Goal: Information Seeking & Learning: Learn about a topic

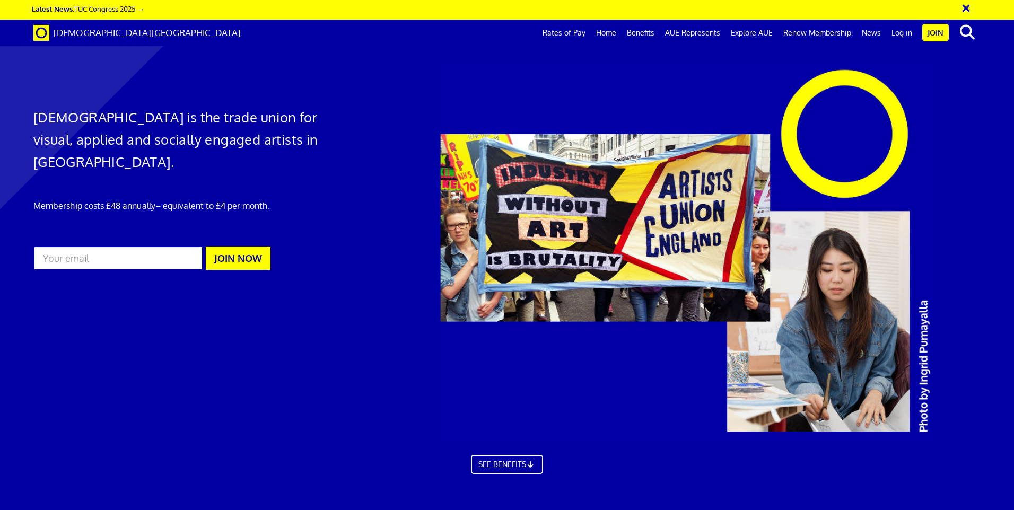
scroll to position [0, 16]
click at [611, 30] on link "Home" at bounding box center [606, 33] width 31 height 27
click at [651, 32] on link "Benefits" at bounding box center [641, 33] width 38 height 27
click at [688, 33] on link "AUE Represents" at bounding box center [693, 33] width 66 height 27
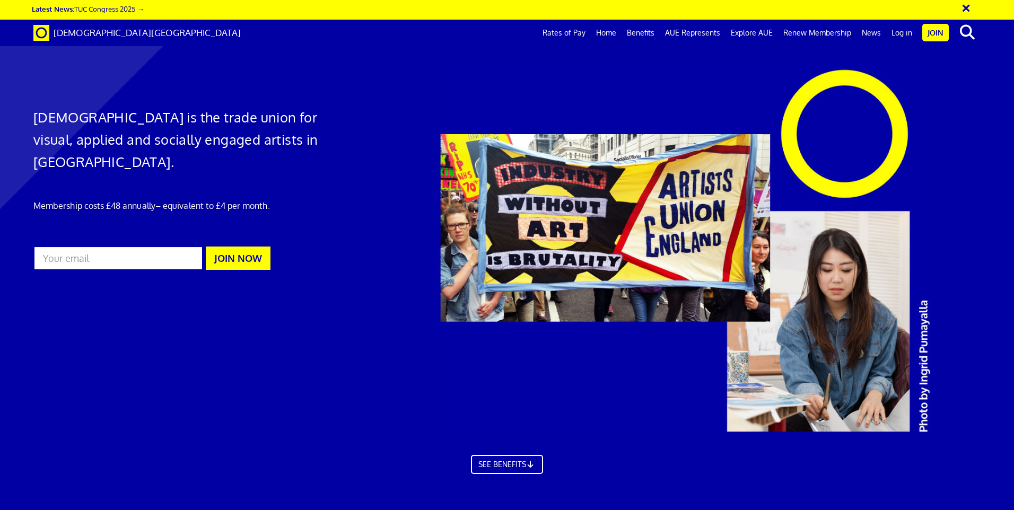
scroll to position [1137, 0]
click at [747, 31] on link "Explore AUE" at bounding box center [752, 33] width 53 height 27
click at [802, 32] on link "Renew Membership" at bounding box center [817, 33] width 79 height 27
click at [875, 32] on link "News" at bounding box center [872, 33] width 30 height 27
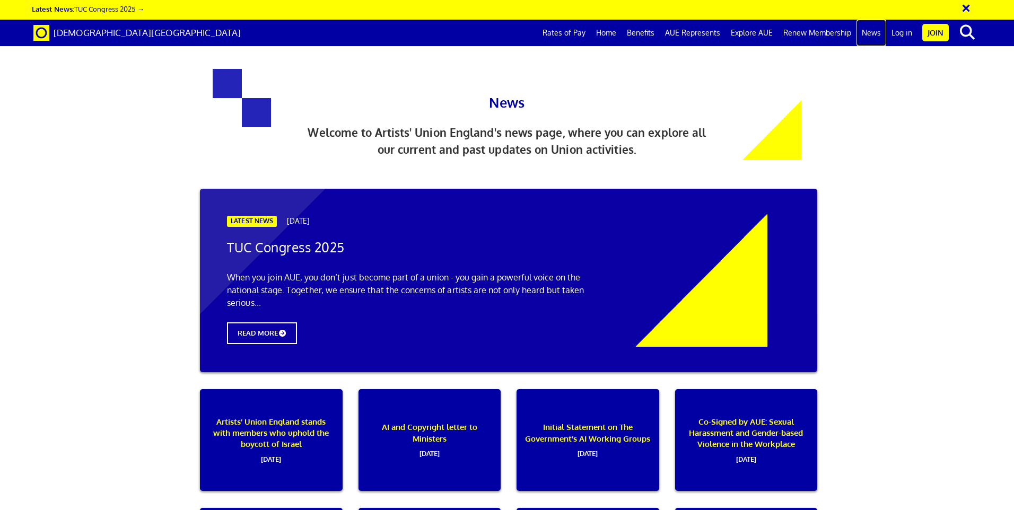
click at [869, 31] on link "News" at bounding box center [872, 33] width 30 height 27
click at [562, 32] on link "Rates of Pay" at bounding box center [564, 33] width 54 height 27
